Goal: Use online tool/utility: Use online tool/utility

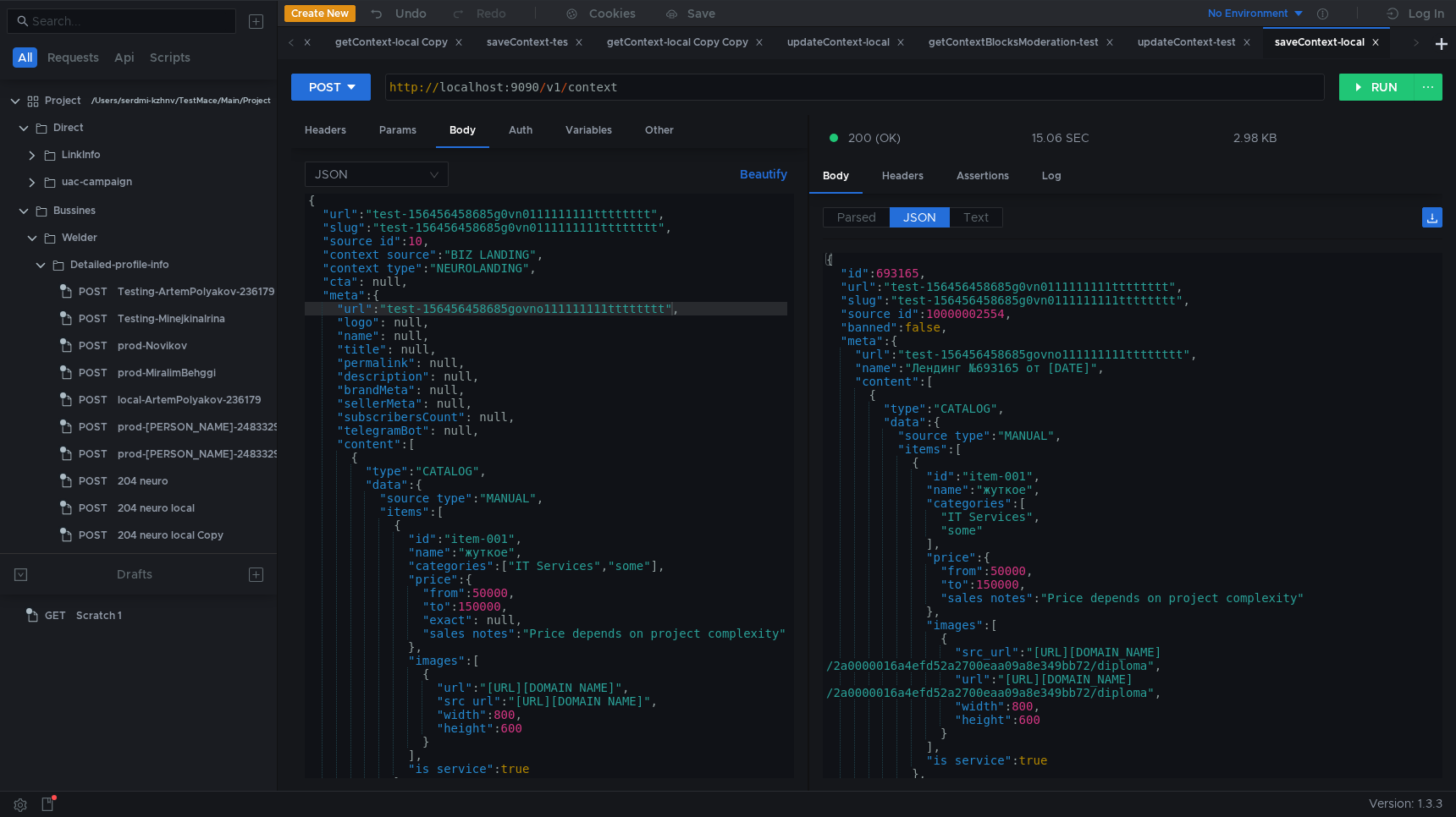
scroll to position [420, 12]
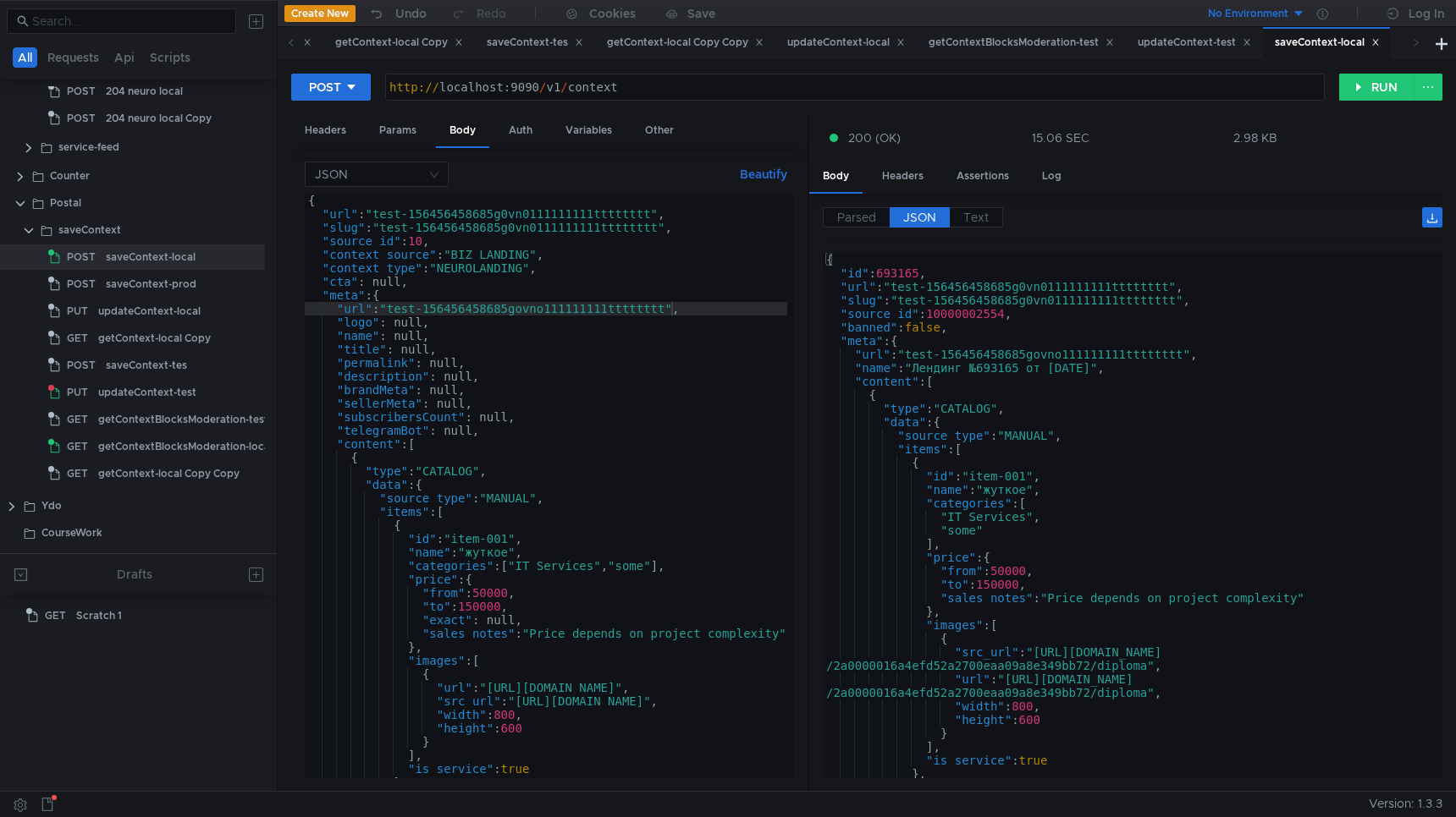
click at [667, 309] on div "{ "url" : "test-156456458685g0vn0111111111tttttttt" , "slug" : "test-1564564586…" at bounding box center [759, 496] width 910 height 605
drag, startPoint x: 516, startPoint y: 312, endPoint x: 550, endPoint y: 315, distance: 34.1
click at [550, 315] on div "{ "url" : "test-156456458685g0vn0111111111tttttttt" , "slug" : "test-1564564586…" at bounding box center [759, 496] width 910 height 605
drag, startPoint x: 499, startPoint y: 210, endPoint x: 534, endPoint y: 212, distance: 35.1
click at [534, 212] on div "{ "url" : "test-156456458685g0vn0111111111tttttttt" , "slug" : "test-1564564586…" at bounding box center [759, 496] width 910 height 605
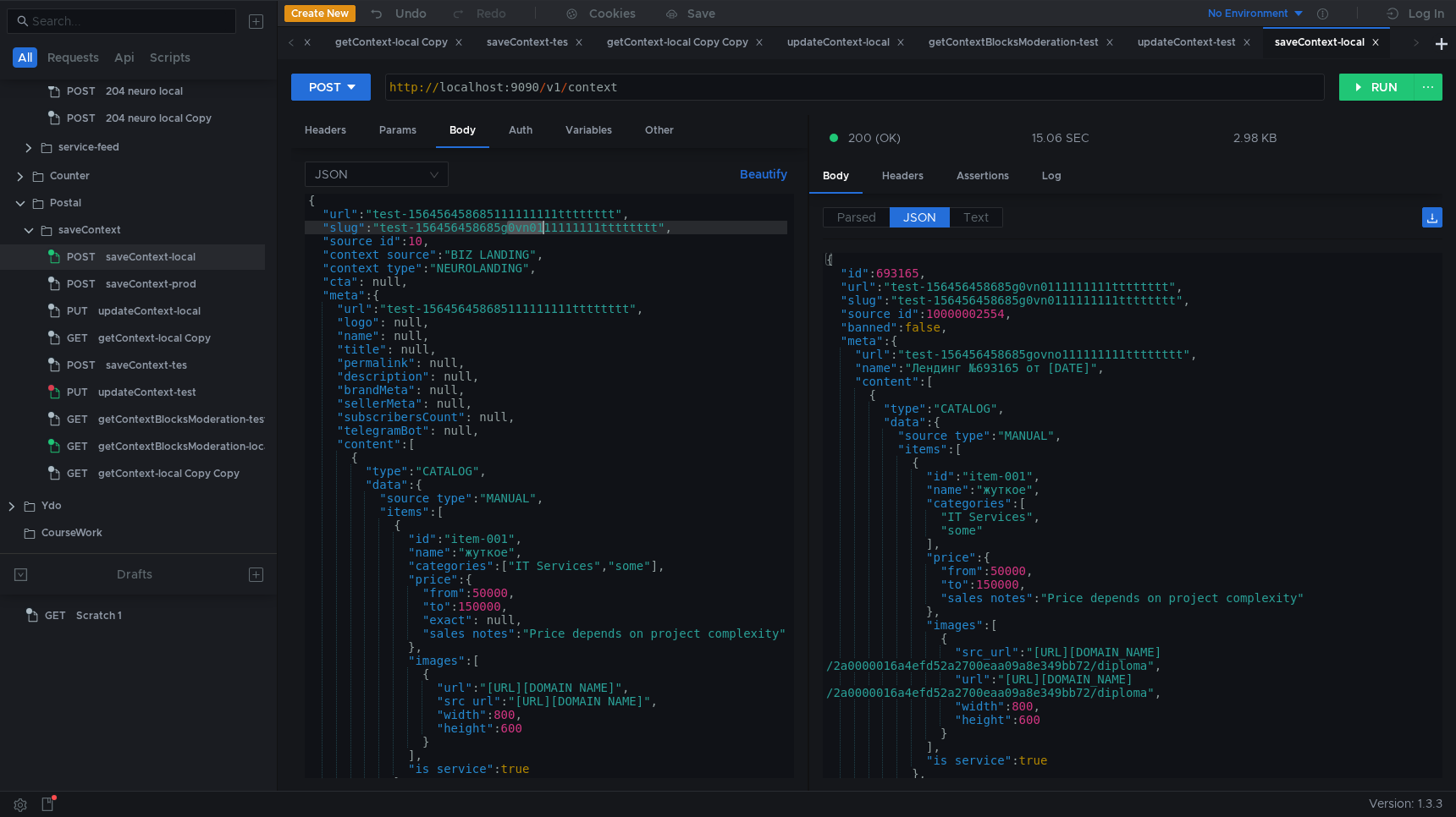
drag, startPoint x: 510, startPoint y: 231, endPoint x: 540, endPoint y: 232, distance: 30.0
click at [540, 232] on div "{ "url" : "test-156456458685111111111tttttttt" , "slug" : "test-156456458685g0v…" at bounding box center [759, 496] width 910 height 605
type textarea ""slug": "test-156456458685111111111tttttttt","
click at [1373, 92] on button "RUN" at bounding box center [1376, 87] width 75 height 27
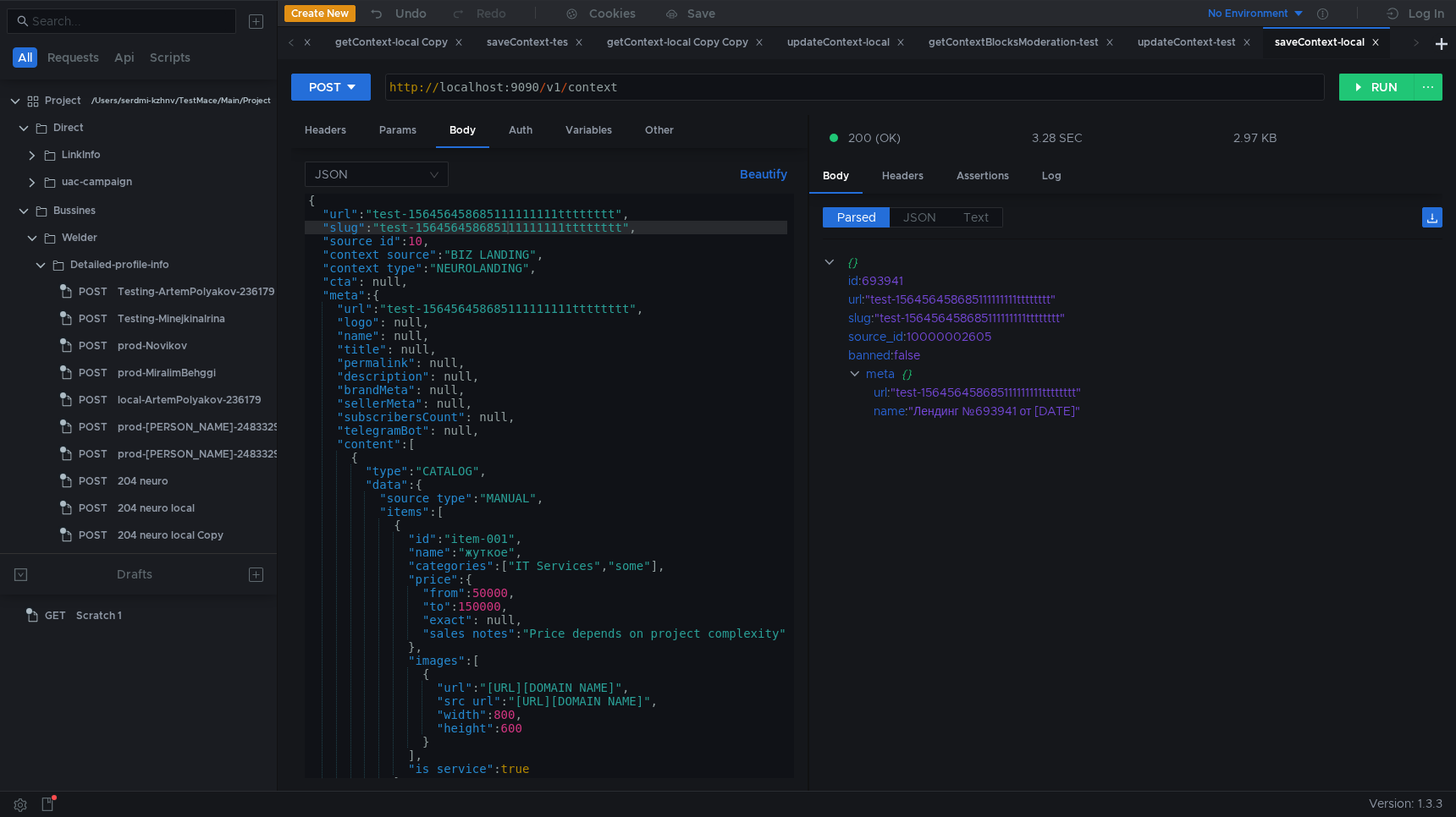
scroll to position [420, 12]
